Goal: Navigation & Orientation: Find specific page/section

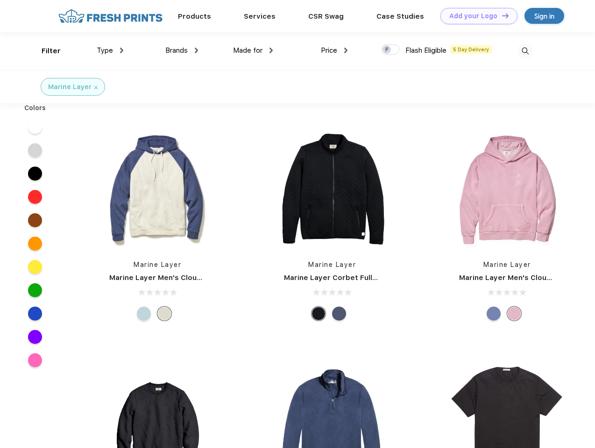
click at [475, 16] on link "Add your Logo Design Tool" at bounding box center [478, 16] width 77 height 16
click at [0, 0] on div "Design Tool" at bounding box center [0, 0] width 0 height 0
click at [501, 15] on link "Add your Logo Design Tool" at bounding box center [478, 16] width 77 height 16
click at [45, 51] on div "Filter" at bounding box center [51, 51] width 19 height 11
click at [110, 50] on span "Type" at bounding box center [105, 50] width 16 height 8
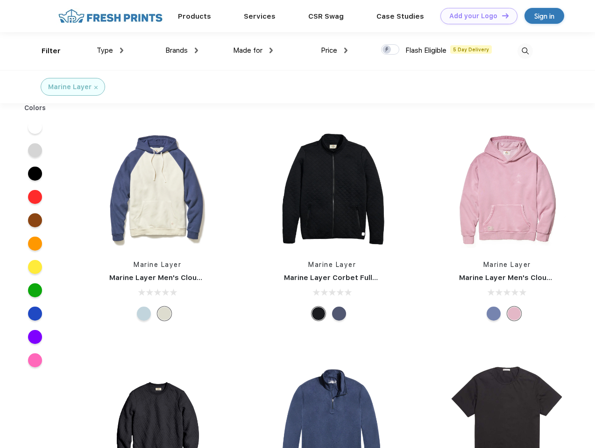
click at [182, 50] on span "Brands" at bounding box center [176, 50] width 22 height 8
click at [253, 50] on span "Made for" at bounding box center [247, 50] width 29 height 8
click at [334, 50] on span "Price" at bounding box center [329, 50] width 16 height 8
click at [390, 50] on div at bounding box center [390, 49] width 18 height 10
click at [387, 50] on input "checkbox" at bounding box center [384, 47] width 6 height 6
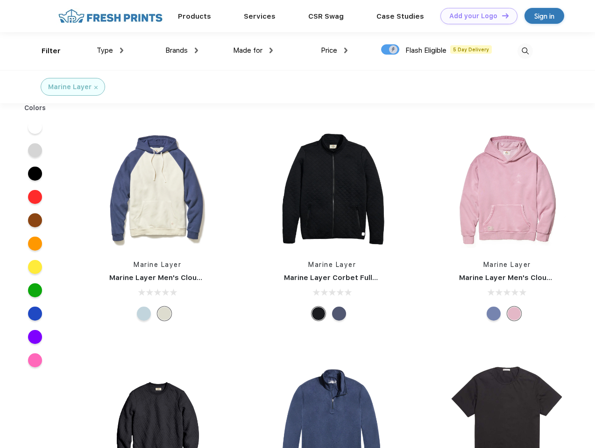
click at [525, 51] on img at bounding box center [524, 50] width 15 height 15
